Goal: Find specific page/section: Find specific page/section

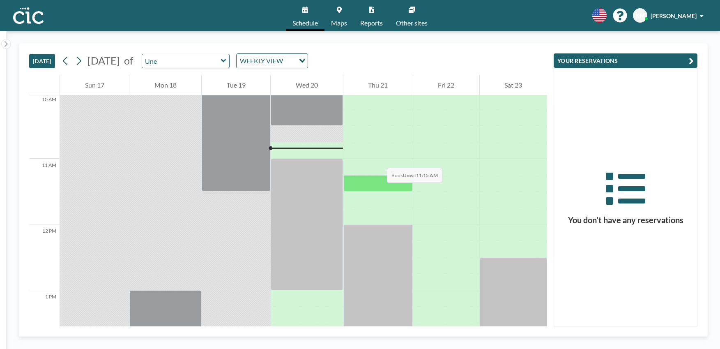
scroll to position [690, 0]
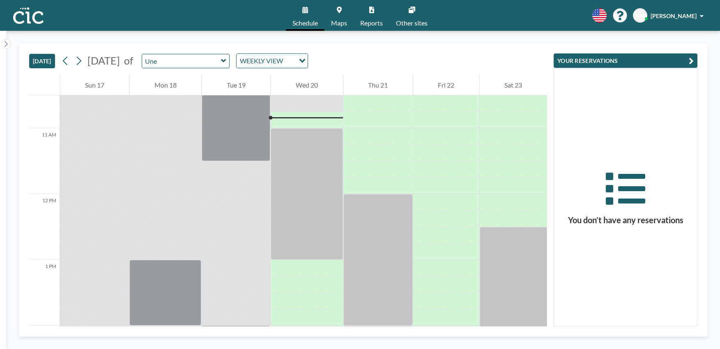
click at [340, 22] on span "Maps" at bounding box center [339, 23] width 16 height 7
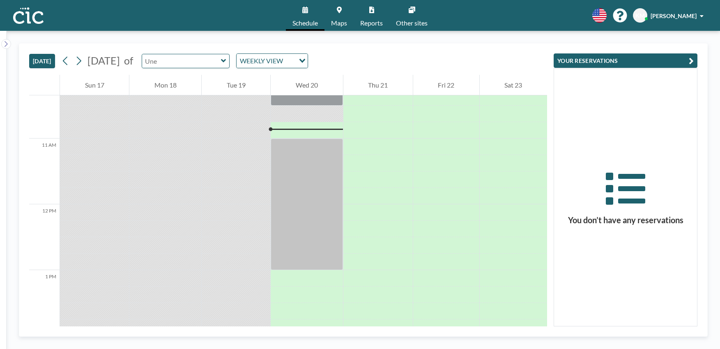
click at [202, 65] on input "text" at bounding box center [181, 61] width 79 height 14
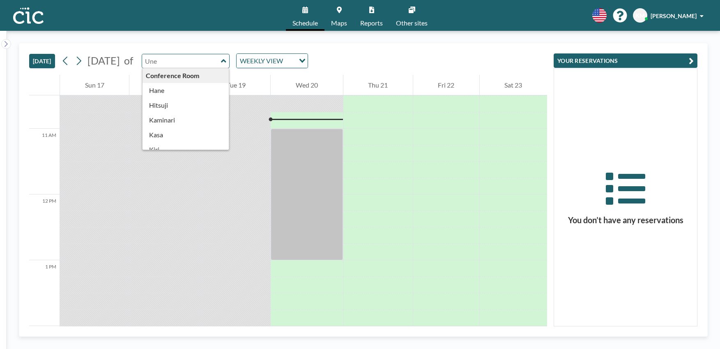
scroll to position [690, 0]
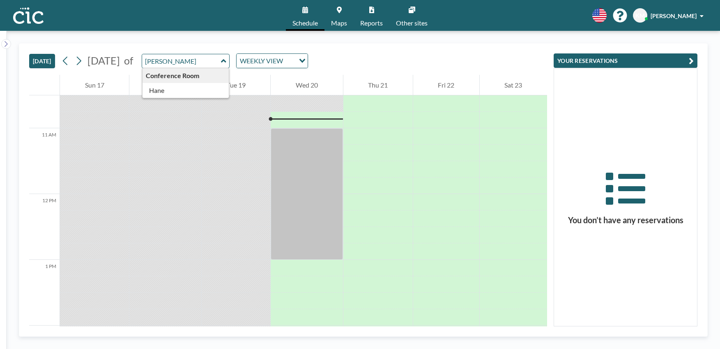
type input "Hane"
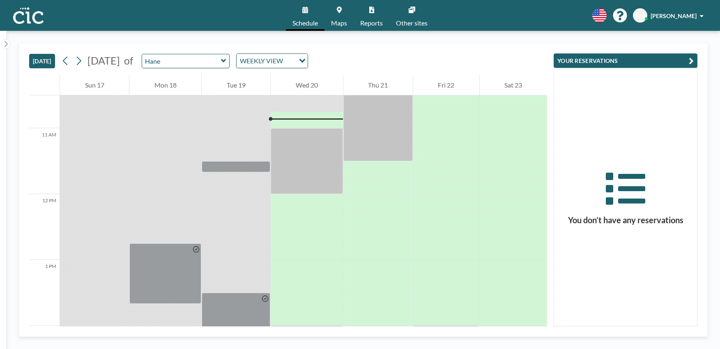
click at [342, 11] on link "Maps" at bounding box center [339, 15] width 29 height 31
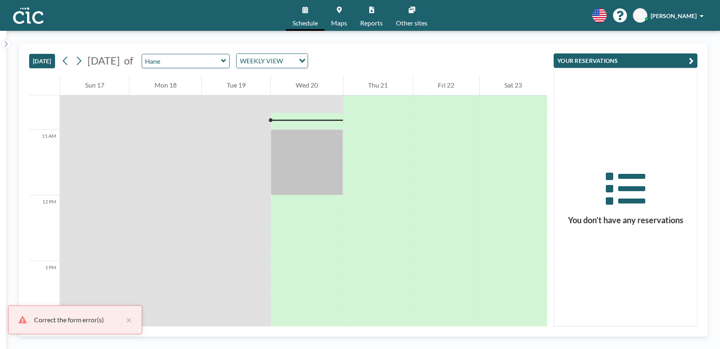
scroll to position [690, 0]
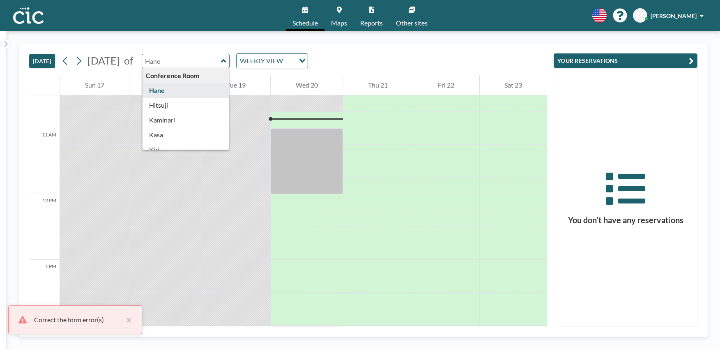
click at [193, 62] on input "text" at bounding box center [181, 61] width 79 height 14
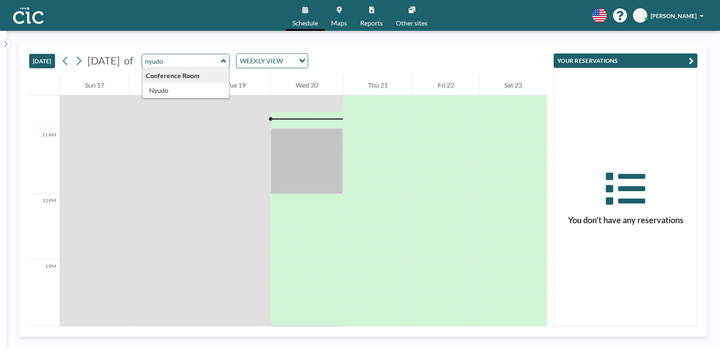
type input "Nyudo"
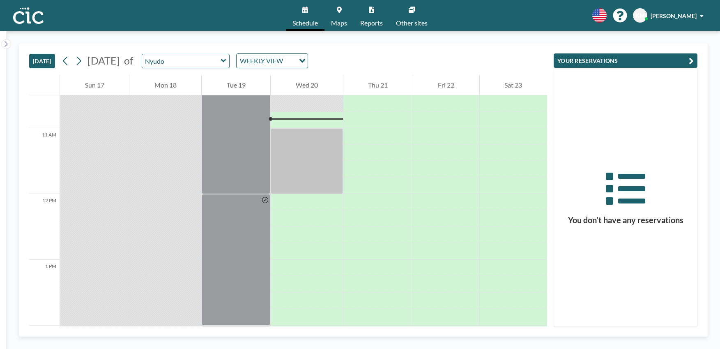
click at [339, 18] on link "Maps" at bounding box center [339, 15] width 29 height 31
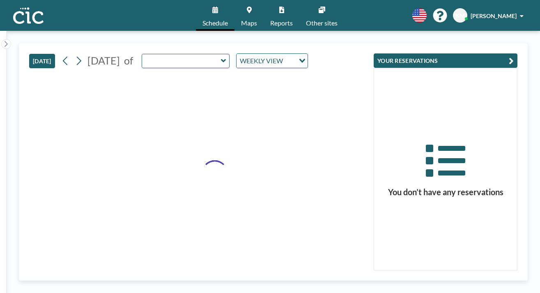
type input "Nyudo"
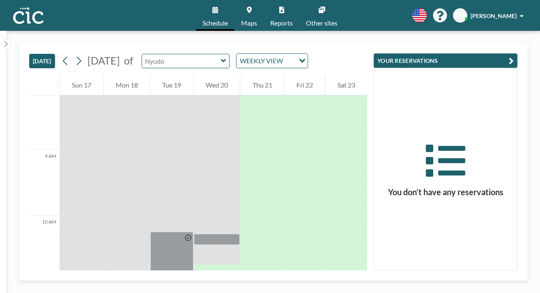
click at [155, 54] on input "text" at bounding box center [181, 61] width 79 height 14
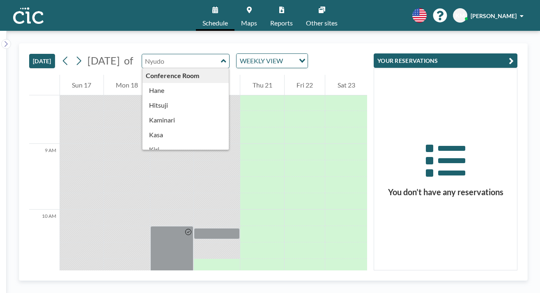
scroll to position [561, 0]
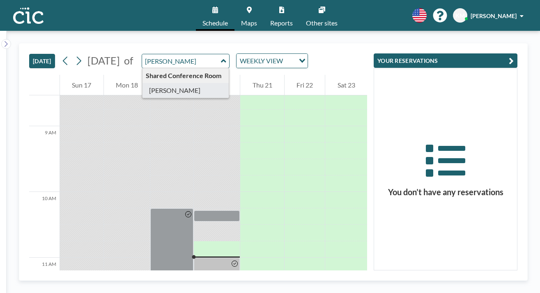
type input "[PERSON_NAME]"
